Goal: Obtain resource: Obtain resource

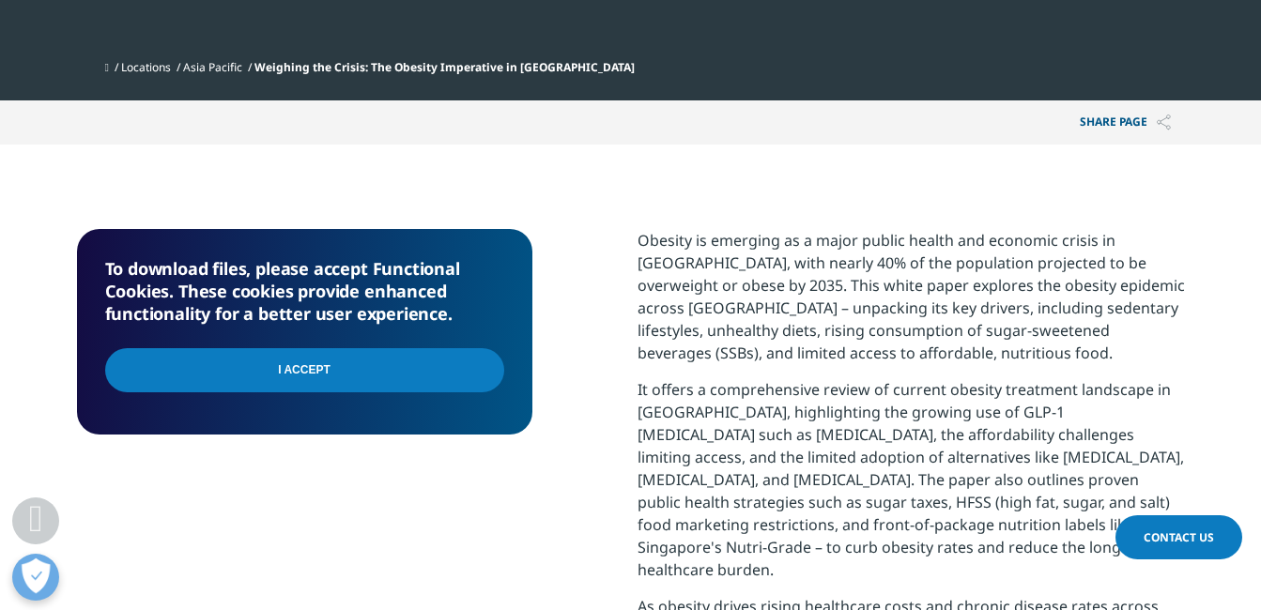
scroll to position [751, 0]
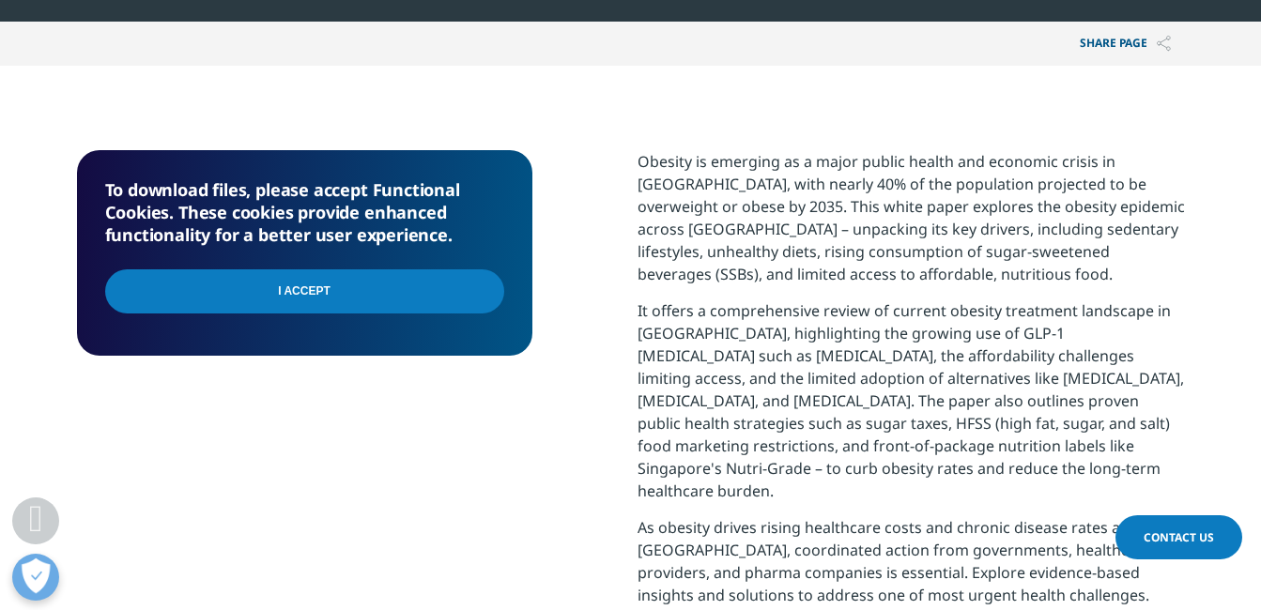
click at [273, 296] on input "I Accept" at bounding box center [304, 292] width 399 height 44
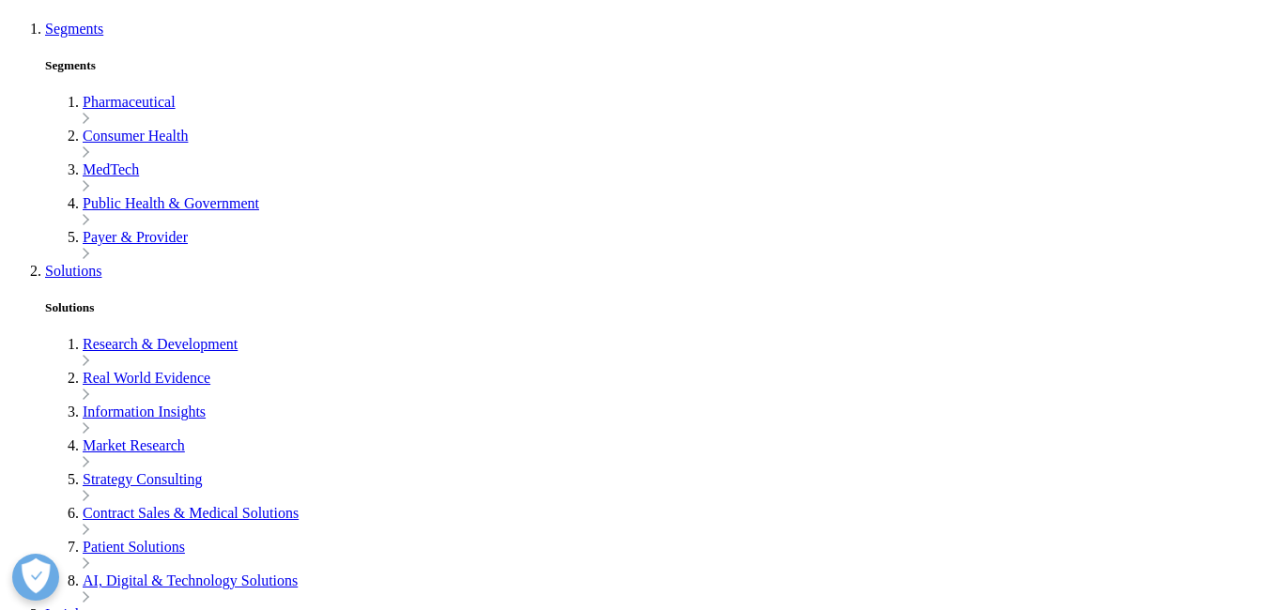
scroll to position [939, 0]
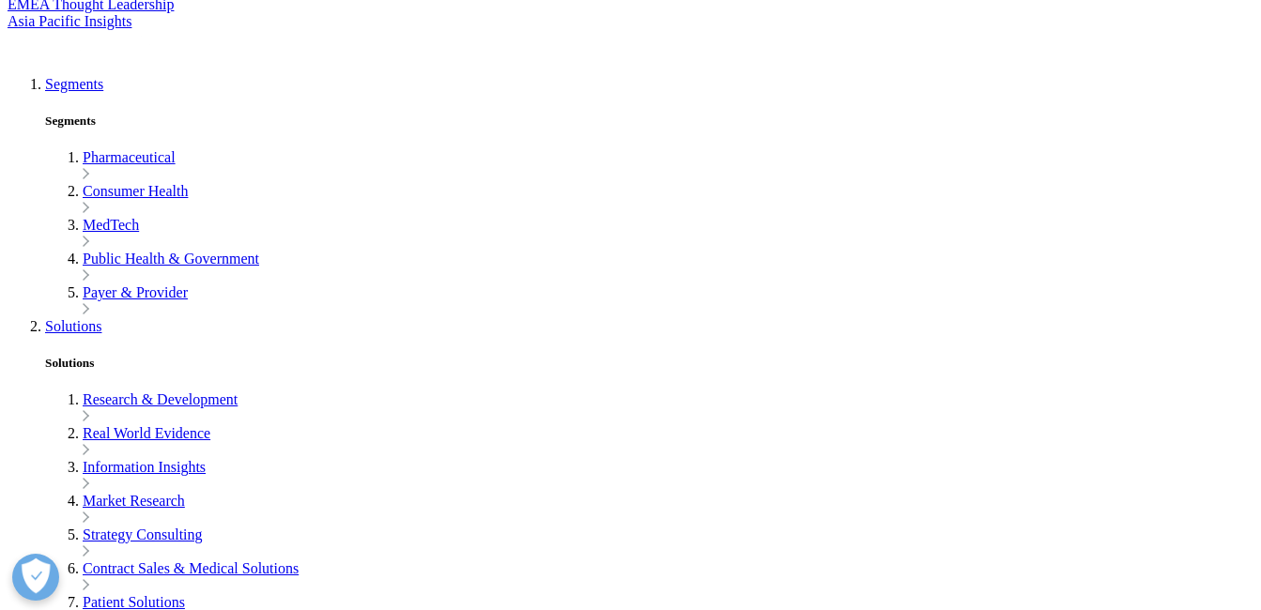
type input "Daniyal"
type input "[EMAIL_ADDRESS][DOMAIN_NAME]"
type input "Trials 360 CRO"
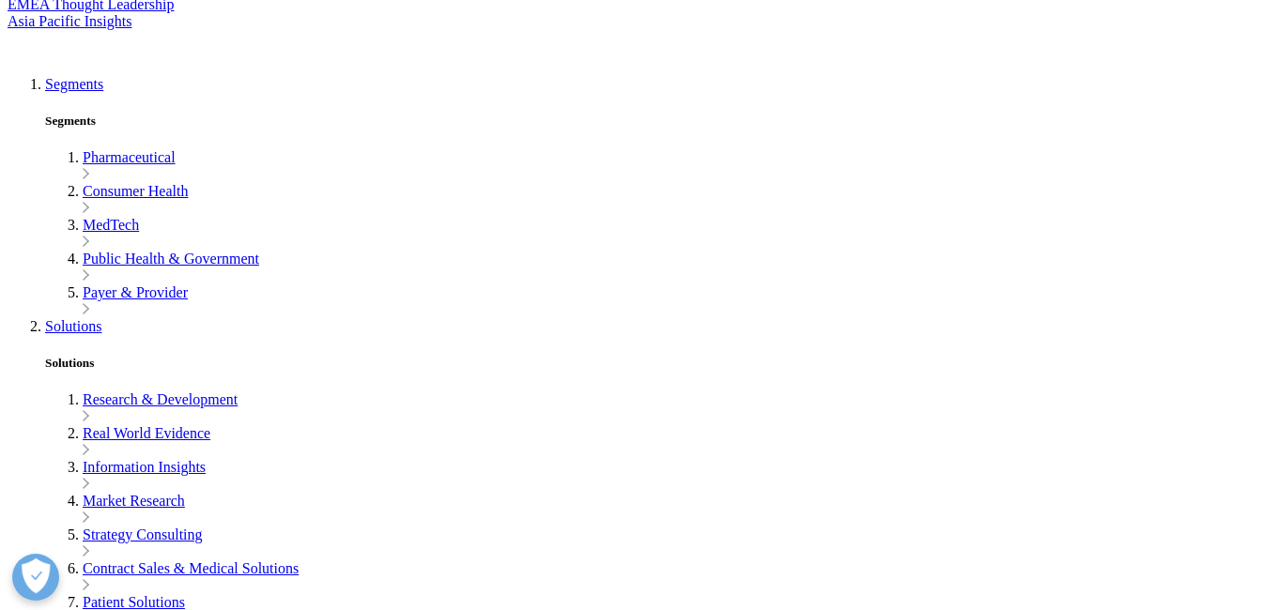
scroll to position [748, 1108]
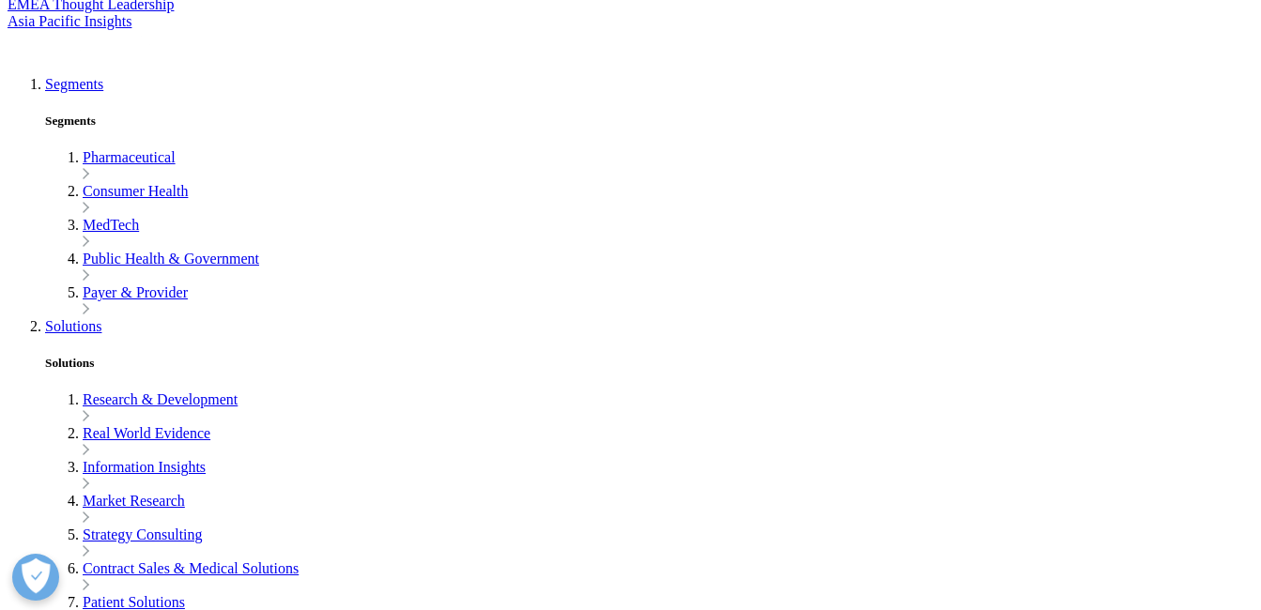
select select "[GEOGRAPHIC_DATA]"
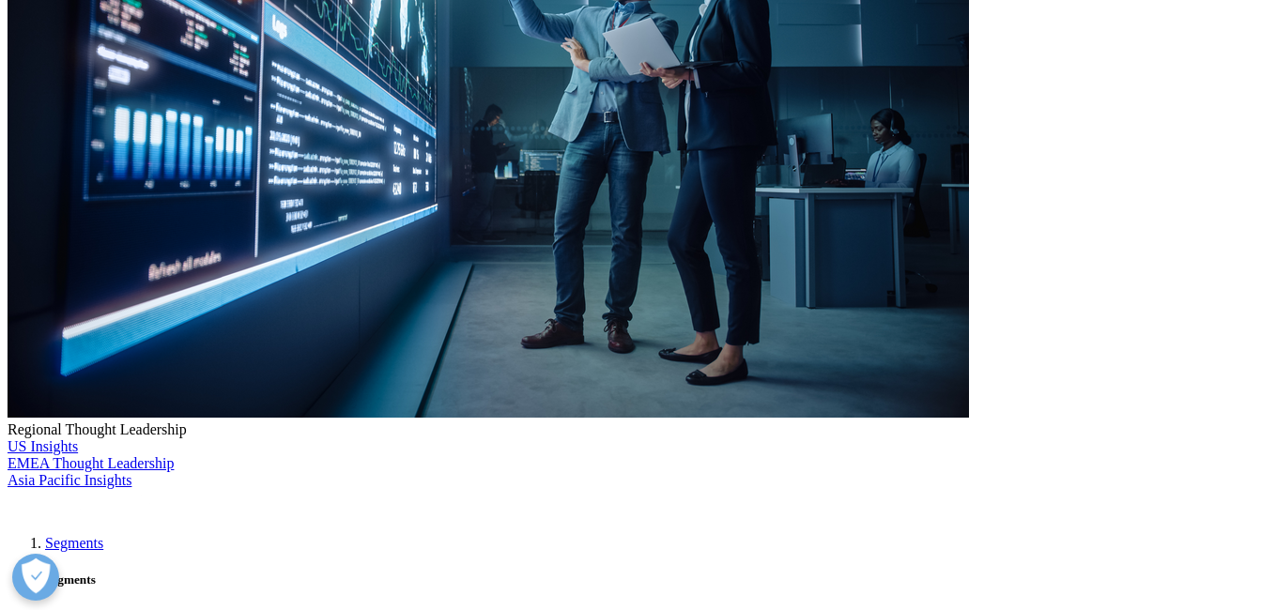
scroll to position [470, 0]
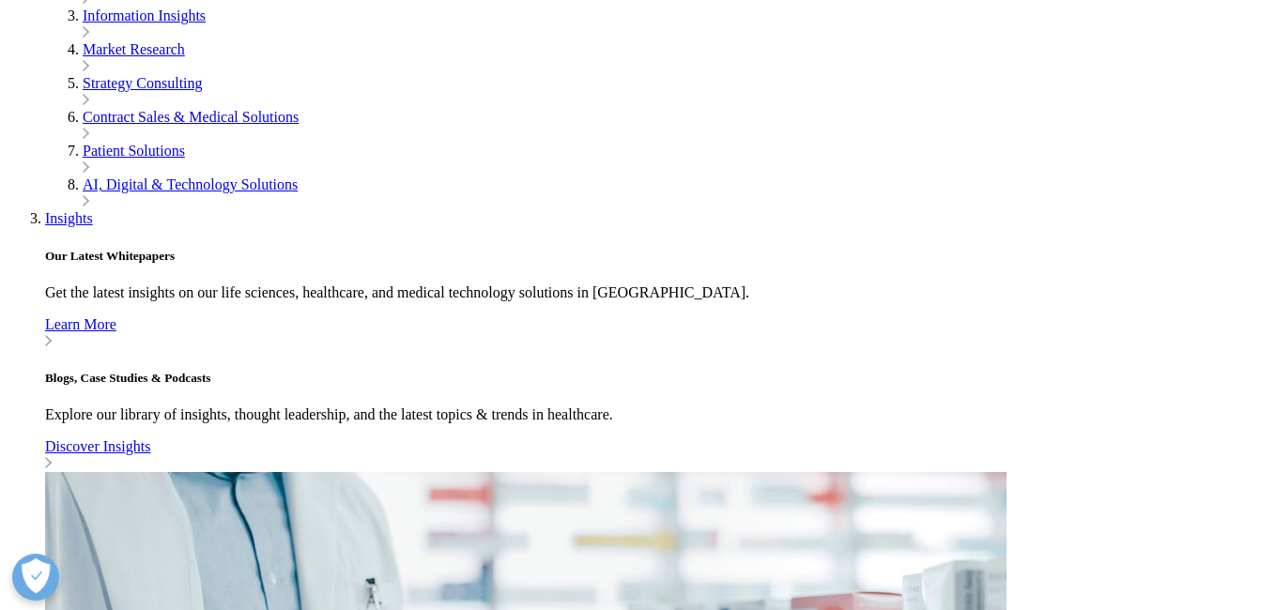
scroll to position [1357, 0]
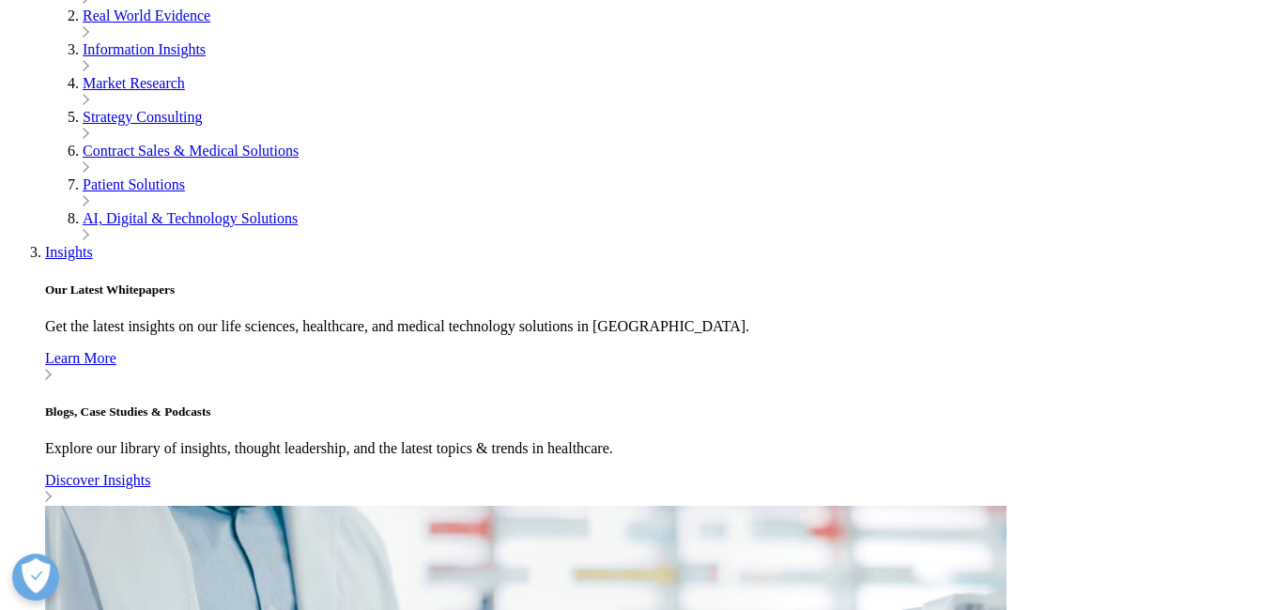
type input "Translational Researcher"
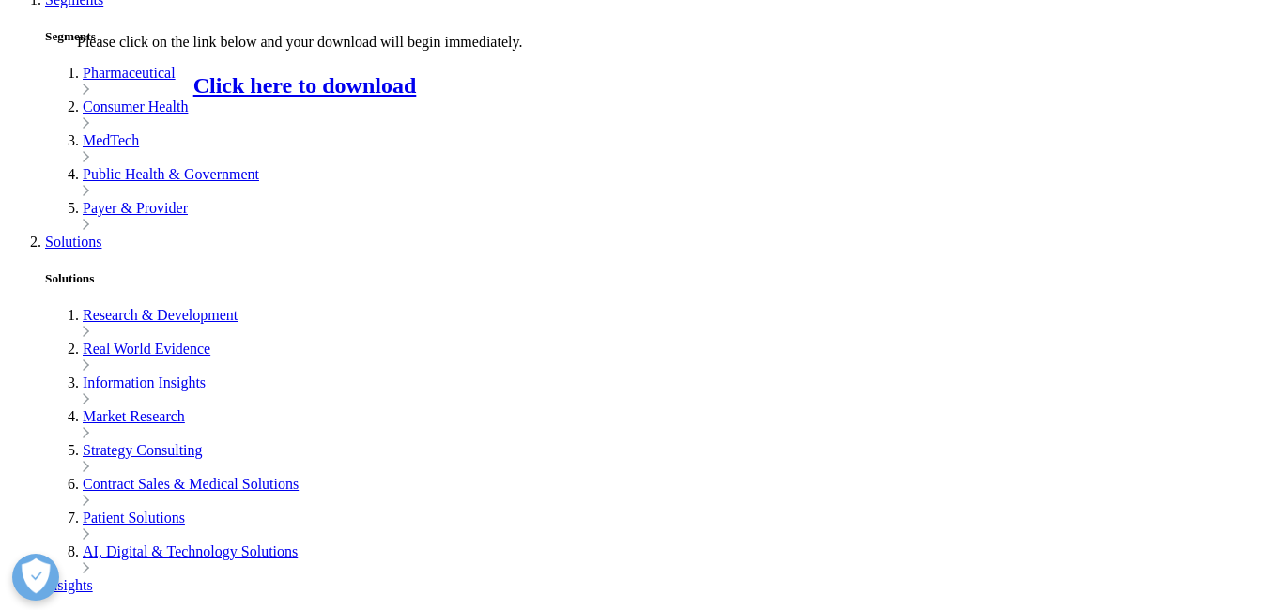
scroll to position [627, 1108]
drag, startPoint x: 323, startPoint y: 109, endPoint x: 316, endPoint y: 149, distance: 40.9
click at [323, 98] on link "Click here to download" at bounding box center [305, 85] width 224 height 24
